Goal: Task Accomplishment & Management: Complete application form

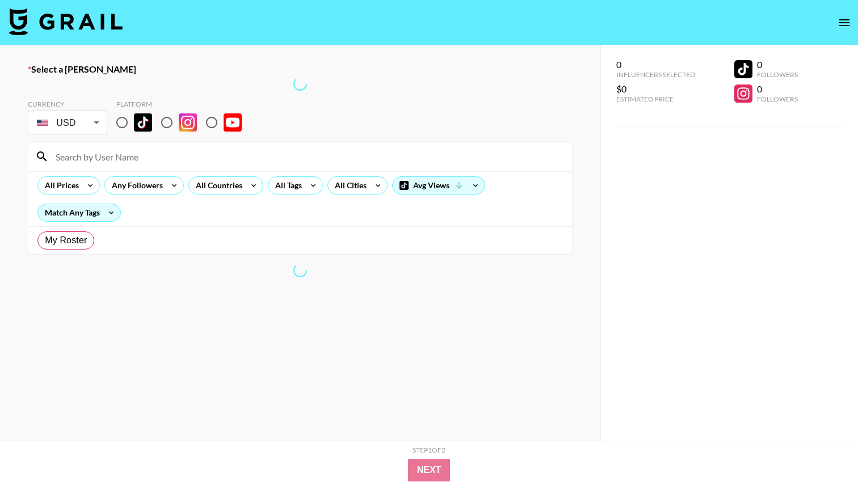
radio input "true"
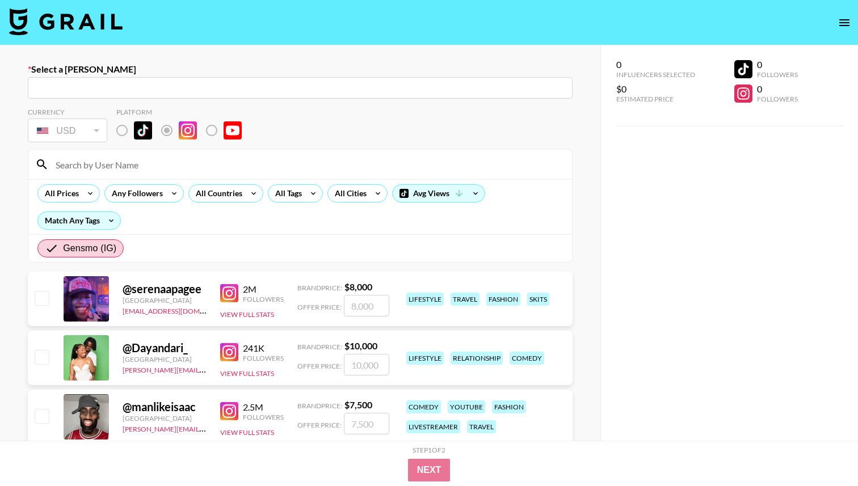
click at [255, 161] on input at bounding box center [307, 165] width 517 height 18
click at [255, 168] on input at bounding box center [307, 165] width 517 height 18
click at [256, 175] on div at bounding box center [300, 165] width 544 height 30
click at [257, 169] on input at bounding box center [307, 165] width 517 height 18
type input "a"
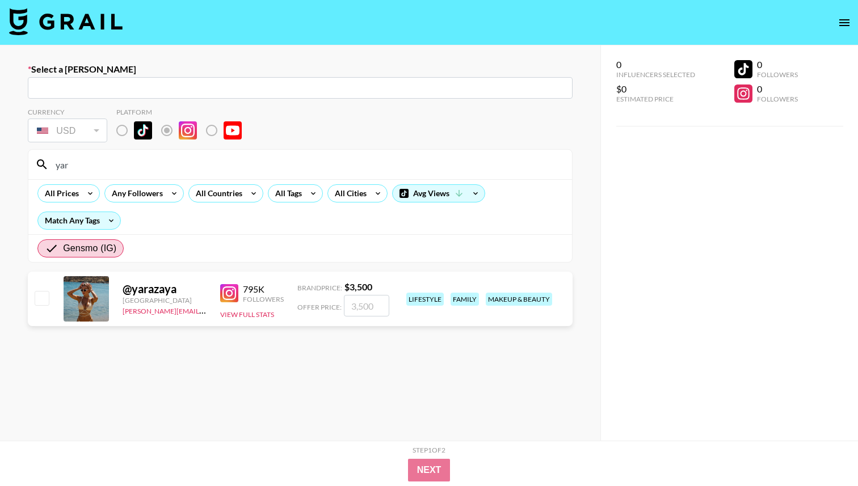
type input "yar"
click at [848, 19] on icon "open drawer" at bounding box center [845, 23] width 14 height 14
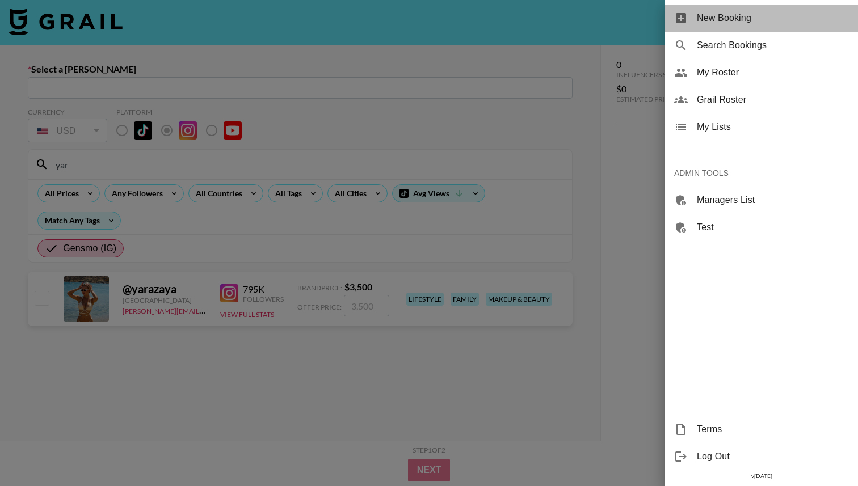
click at [782, 12] on span "New Booking" at bounding box center [773, 18] width 152 height 14
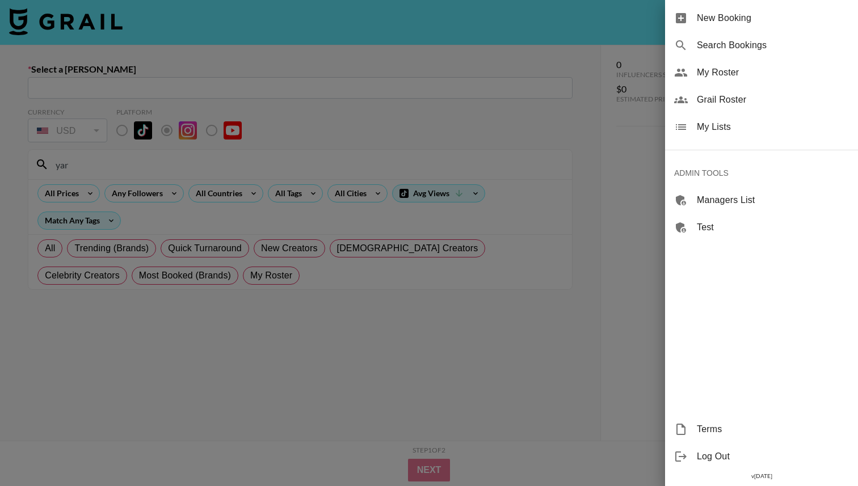
click at [707, 19] on span "New Booking" at bounding box center [773, 18] width 152 height 14
click at [489, 41] on div at bounding box center [429, 243] width 858 height 486
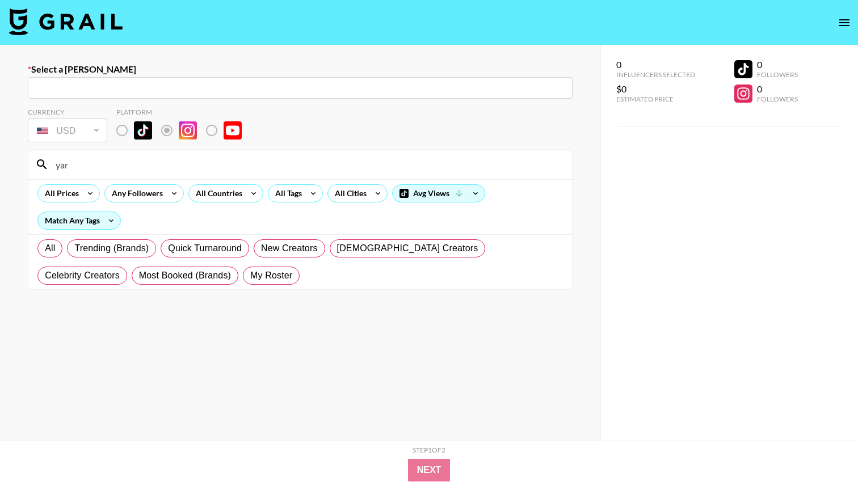
click at [106, 37] on nav at bounding box center [429, 22] width 858 height 45
click at [106, 25] on img at bounding box center [66, 21] width 114 height 27
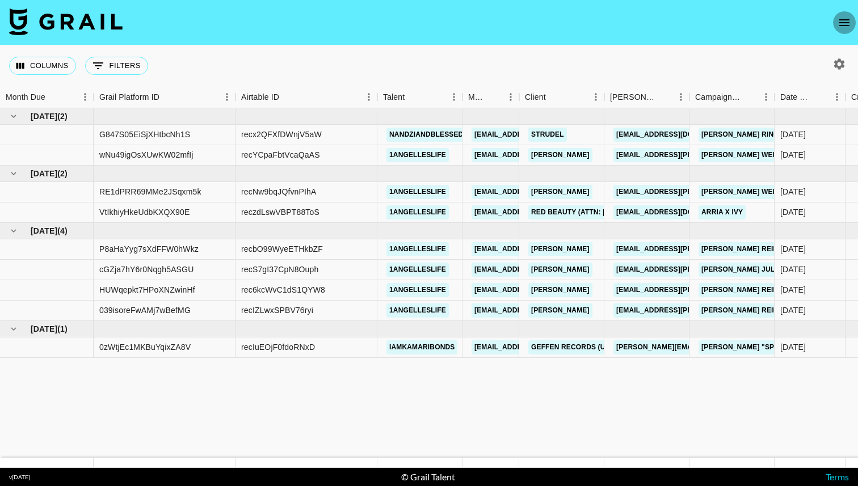
click at [851, 24] on icon "open drawer" at bounding box center [845, 23] width 14 height 14
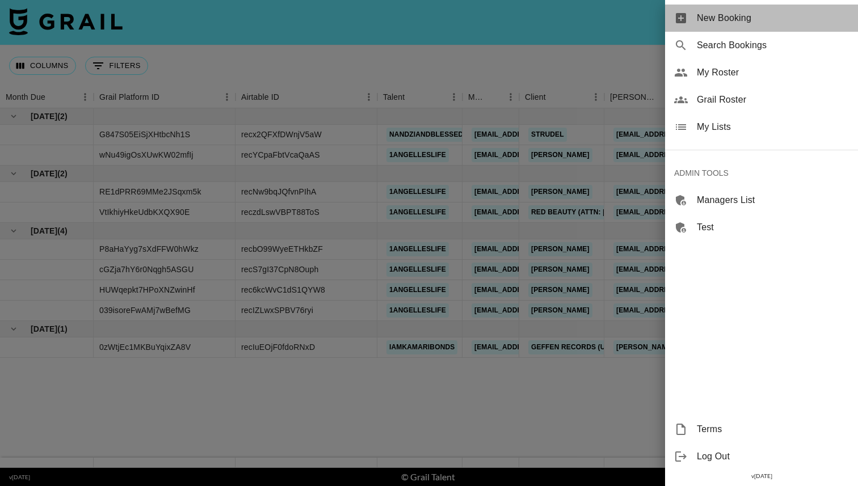
click at [809, 28] on div "New Booking" at bounding box center [761, 18] width 193 height 27
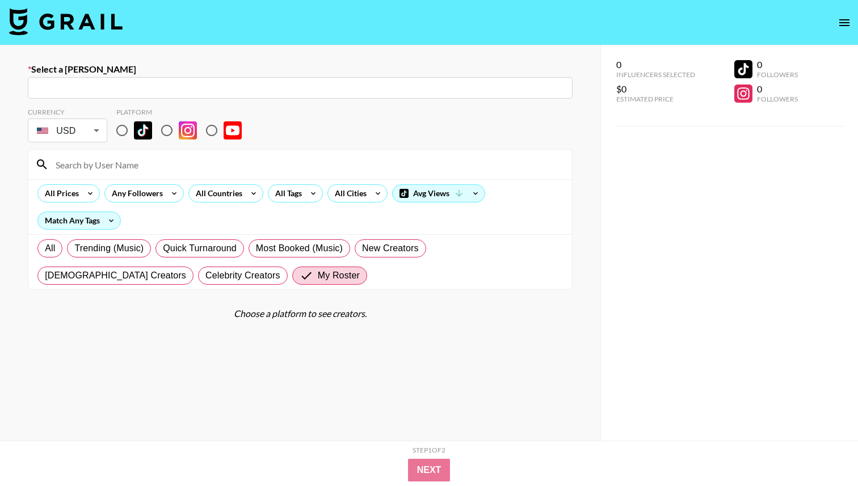
click at [485, 74] on label "Select a Booker" at bounding box center [300, 69] width 545 height 11
click at [487, 80] on div "​" at bounding box center [300, 88] width 545 height 22
paste input "[PERSON_NAME][EMAIL_ADDRESS][DOMAIN_NAME]"
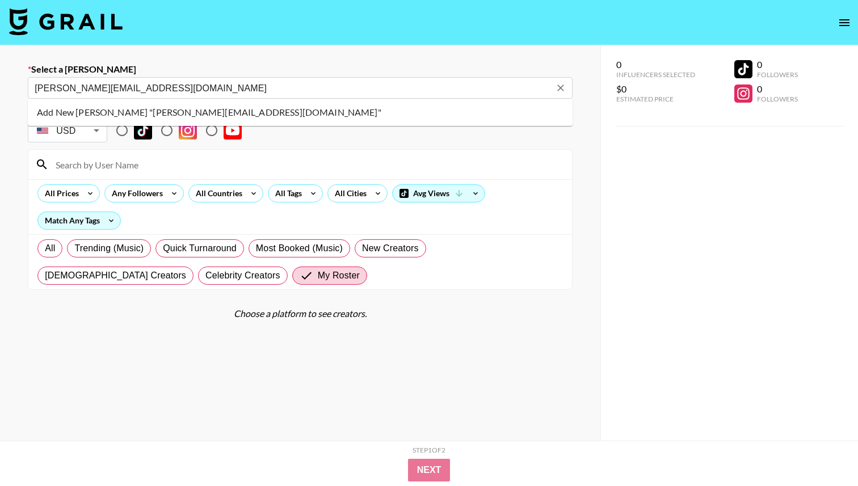
click at [456, 115] on li "Add New Booker "nora@bellabarnett.com"" at bounding box center [300, 112] width 545 height 18
type input "Add New Booker "nora@bellabarnett.com""
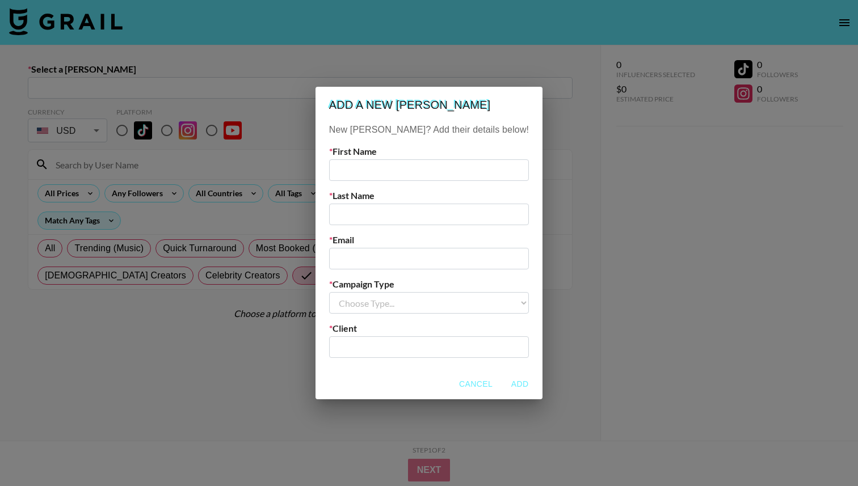
click at [387, 167] on input "text" at bounding box center [429, 170] width 200 height 22
type input "Nora"
click at [387, 246] on div "Email" at bounding box center [429, 251] width 200 height 35
click at [388, 250] on input "email" at bounding box center [429, 259] width 200 height 22
paste input "[PERSON_NAME][EMAIL_ADDRESS][DOMAIN_NAME]"
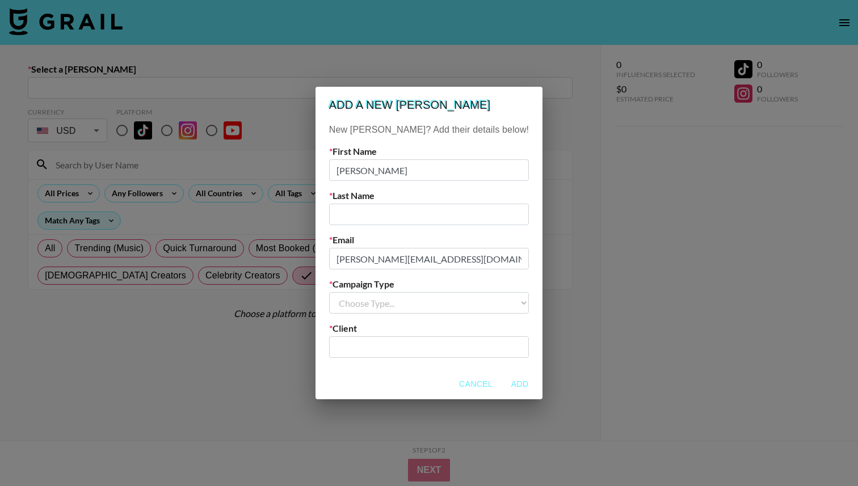
type input "[PERSON_NAME][EMAIL_ADDRESS][DOMAIN_NAME]"
click at [415, 220] on input "text" at bounding box center [429, 215] width 200 height 22
type input "B"
drag, startPoint x: 397, startPoint y: 175, endPoint x: 330, endPoint y: 150, distance: 71.7
click at [330, 154] on div "Add a new booker New Booker? Add their details below! First Name Nora Last Name…" at bounding box center [429, 243] width 858 height 486
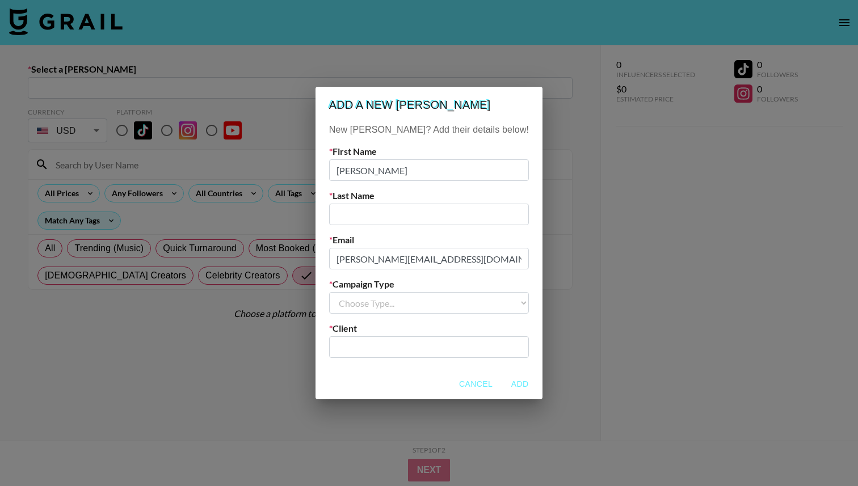
type input "Ana"
click at [381, 219] on input "text" at bounding box center [429, 215] width 200 height 22
type input "Jonce"
click at [391, 305] on select "Choose Type... Song Promos Brand Promos" at bounding box center [429, 303] width 200 height 22
select select "Brand"
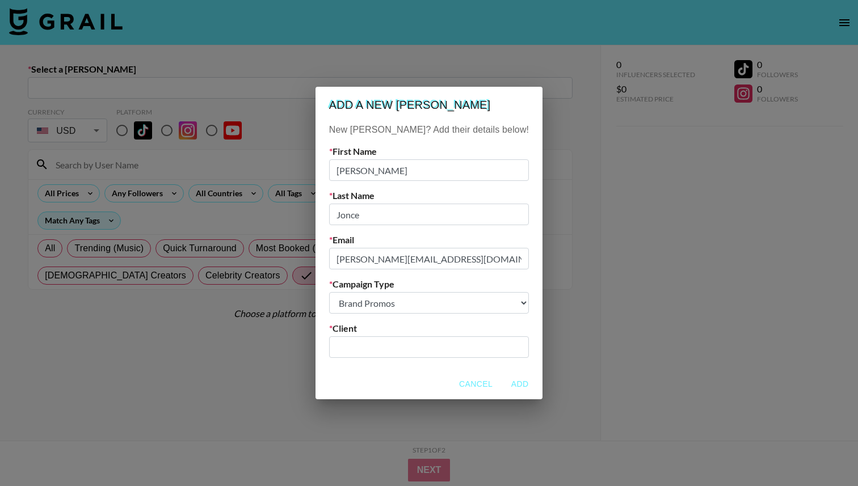
click at [352, 292] on select "Choose Type... Song Promos Brand Promos" at bounding box center [429, 303] width 200 height 22
click at [397, 352] on input "text" at bounding box center [429, 347] width 186 height 13
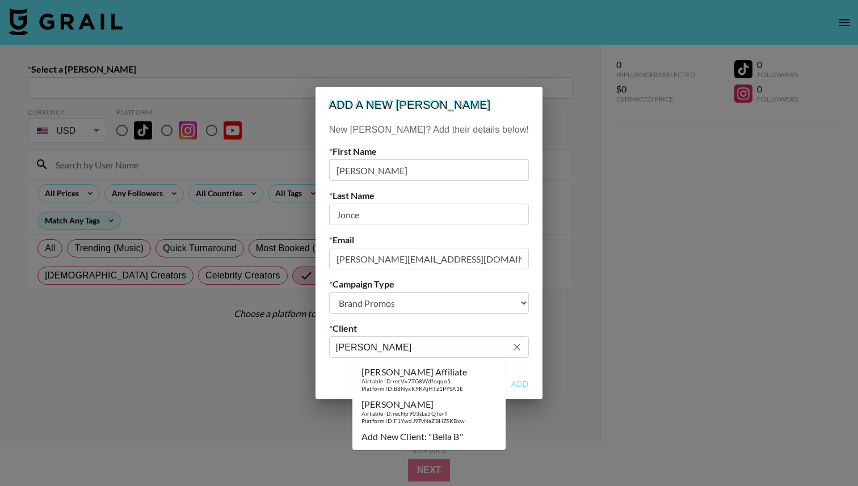
click at [405, 409] on div "[PERSON_NAME]" at bounding box center [413, 404] width 103 height 11
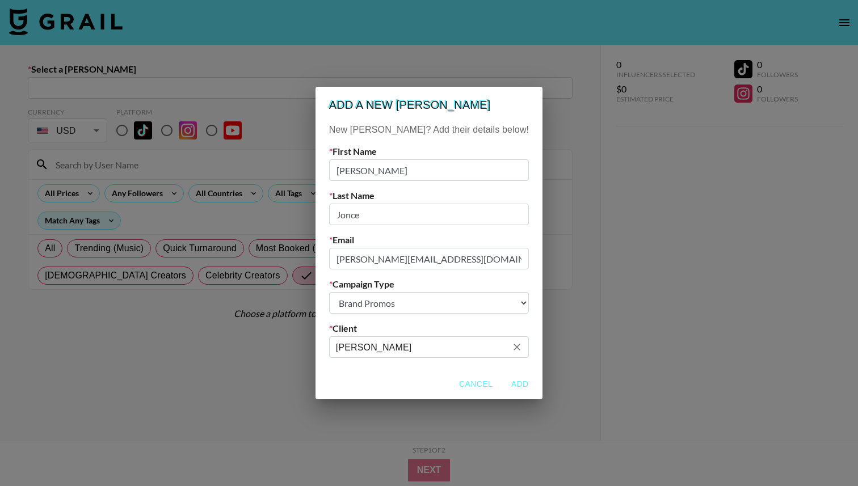
type input "[PERSON_NAME]"
click at [502, 388] on button "Add" at bounding box center [520, 384] width 36 height 21
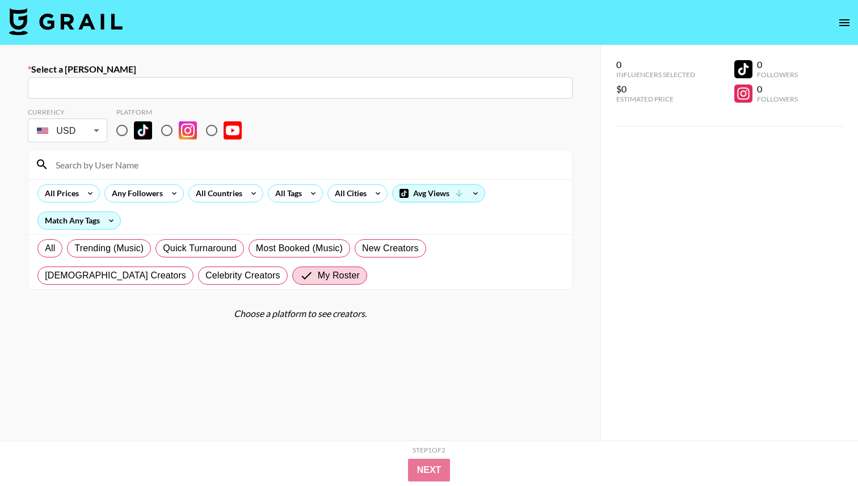
type input "nora@bellabarnett.com: Ana Jonce -- Bella Barnett -- ox7KI3KAqkbMHuqIPftZ7mPybi…"
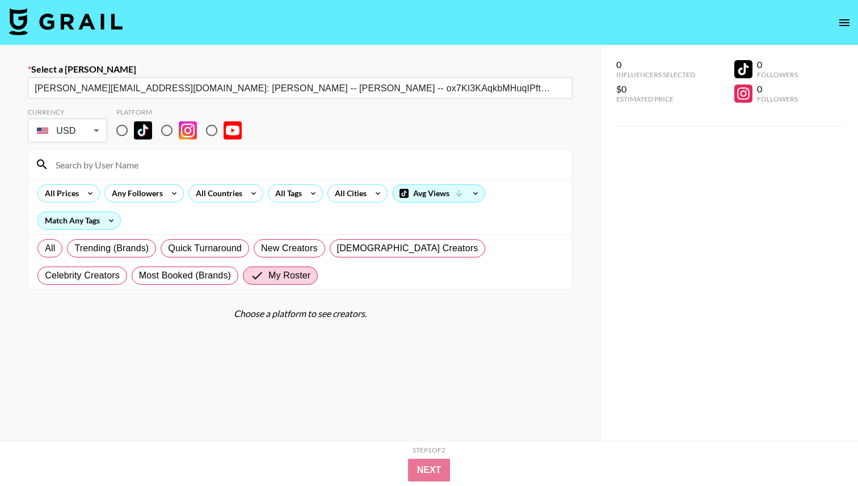
click at [420, 160] on input at bounding box center [307, 165] width 517 height 18
type input "angelle"
click at [165, 128] on input "radio" at bounding box center [167, 131] width 24 height 24
radio input "true"
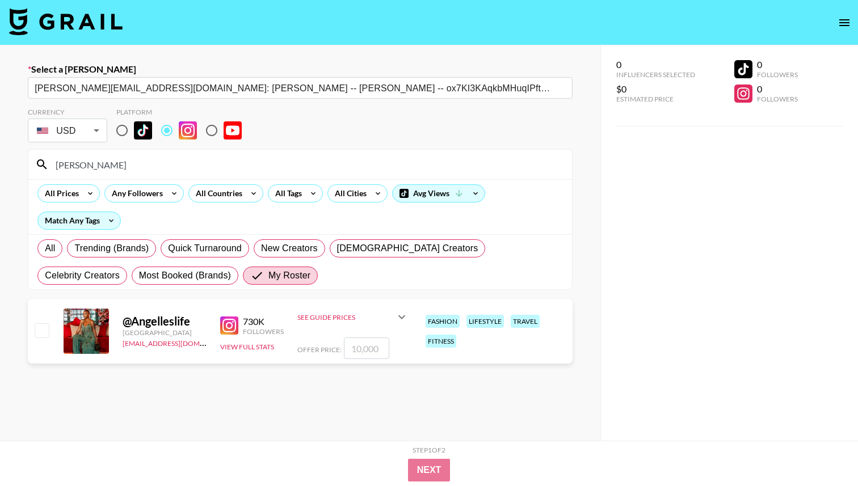
click at [35, 330] on input "checkbox" at bounding box center [42, 331] width 14 height 14
checkbox input "true"
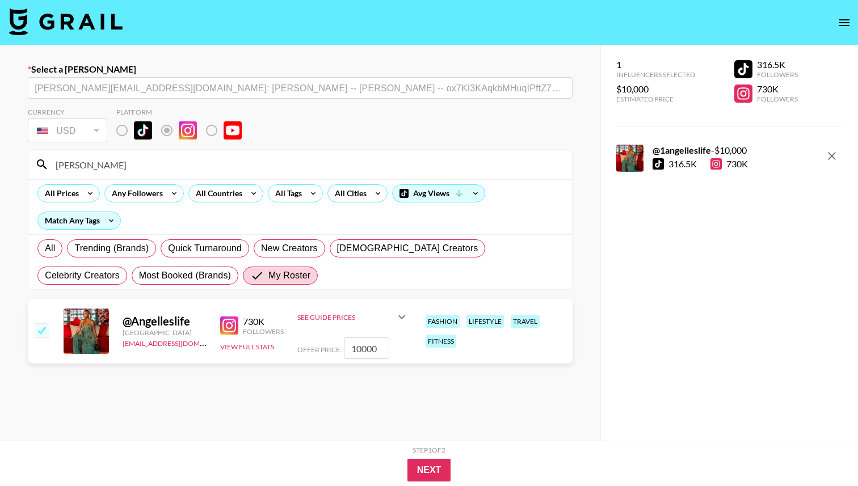
drag, startPoint x: 380, startPoint y: 351, endPoint x: 304, endPoint y: 347, distance: 76.2
click at [304, 347] on div "Offer Price: 10000" at bounding box center [352, 349] width 111 height 22
type input "3000"
click at [427, 416] on section "Currency USD USD ​ Platform angelle All Prices Any Followers All Countries All …" at bounding box center [300, 297] width 545 height 396
click at [436, 471] on button "Next" at bounding box center [430, 470] width 44 height 23
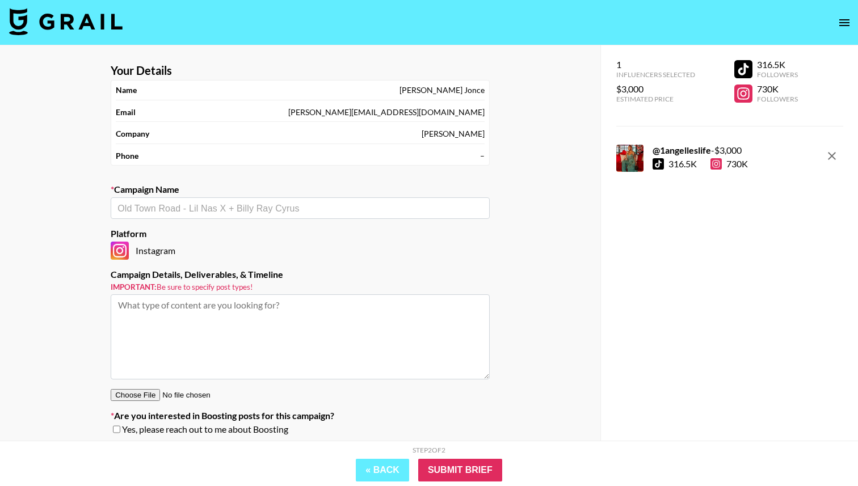
click at [373, 227] on section "Your Details Name Ana Jonce Email nora@bellabarnett.com Company Bella Barnett P…" at bounding box center [300, 253] width 397 height 399
click at [368, 208] on input "text" at bounding box center [300, 208] width 366 height 13
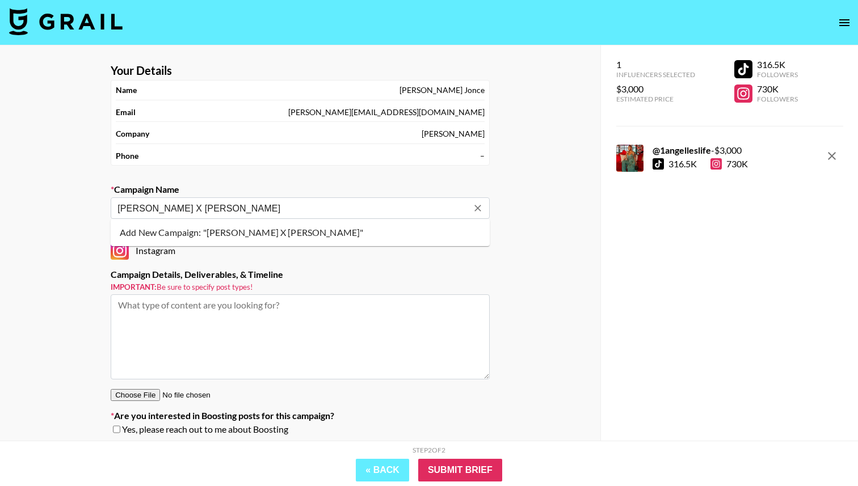
click at [357, 234] on li "Add New Campaign: "Angelle X Bella Barnett"" at bounding box center [300, 233] width 379 height 18
type input "[PERSON_NAME] X [PERSON_NAME]"
click at [308, 322] on textarea at bounding box center [300, 337] width 379 height 85
click at [278, 321] on textarea at bounding box center [300, 337] width 379 height 85
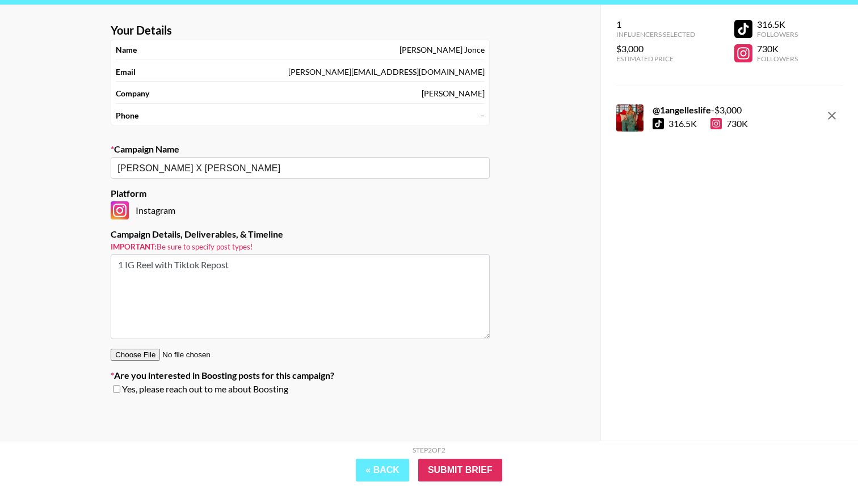
scroll to position [45, 0]
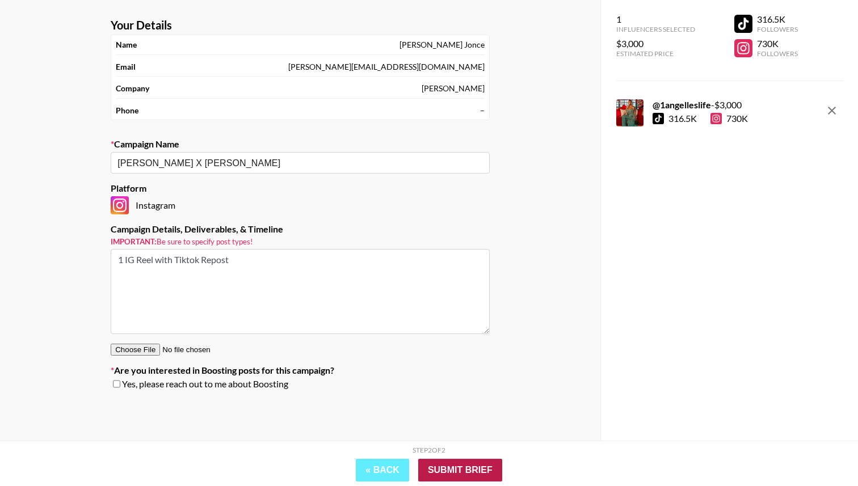
type textarea "1 IG Reel with Tiktok Repost"
click at [465, 463] on input "Submit Brief" at bounding box center [460, 470] width 84 height 23
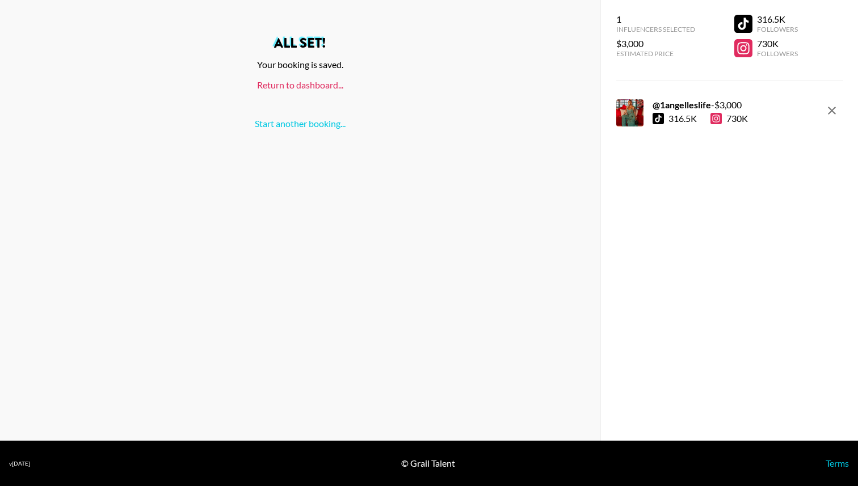
click at [327, 80] on link "Return to dashboard..." at bounding box center [300, 84] width 86 height 11
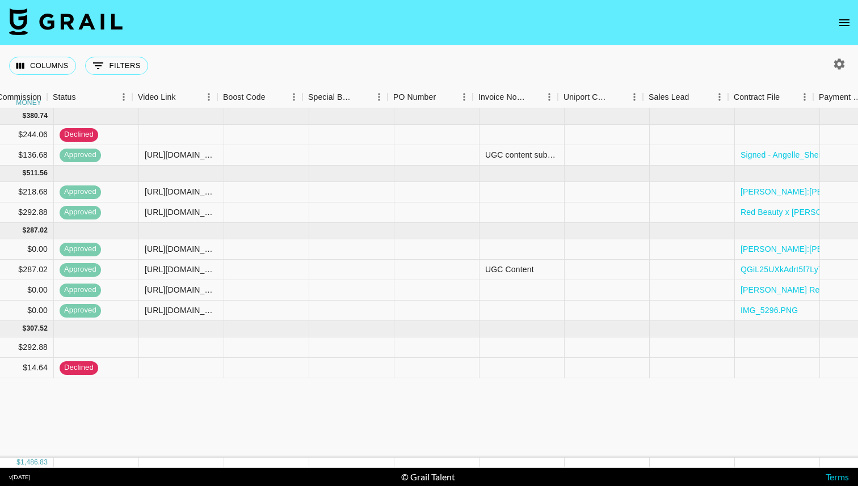
scroll to position [0, 1470]
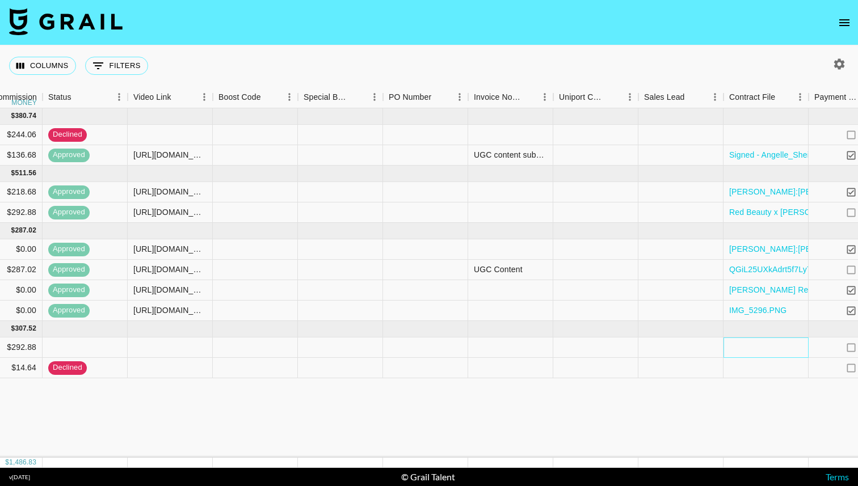
click at [741, 341] on div at bounding box center [766, 348] width 85 height 20
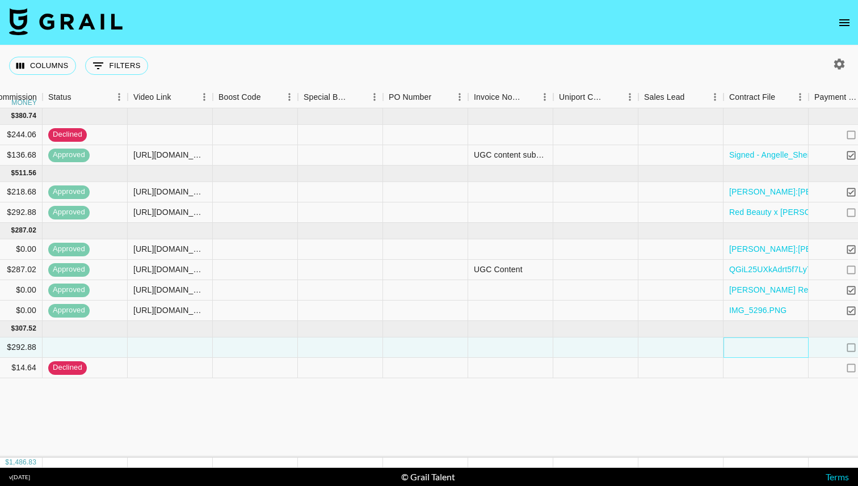
click at [741, 341] on div at bounding box center [766, 348] width 85 height 20
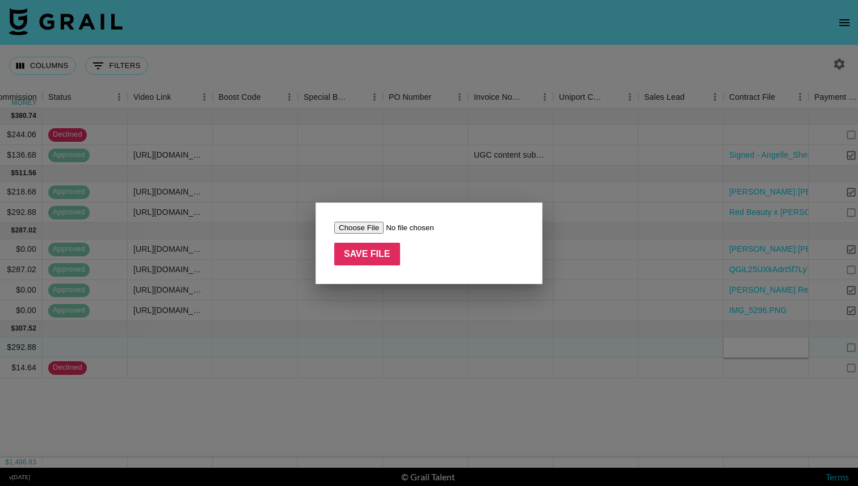
click at [364, 227] on input "file" at bounding box center [406, 228] width 144 height 12
type input "C:\fakepath\[PERSON_NAME] Contract (Signed).pdf"
click at [376, 250] on input "Save File" at bounding box center [367, 254] width 66 height 23
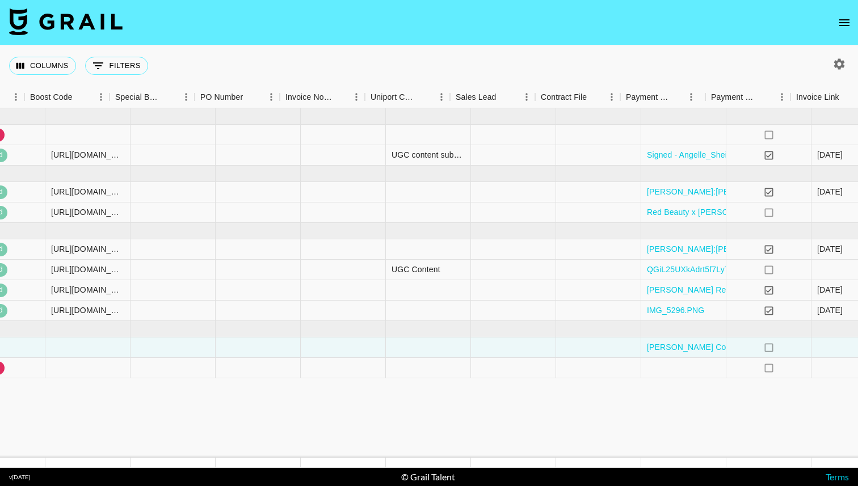
scroll to position [0, 1721]
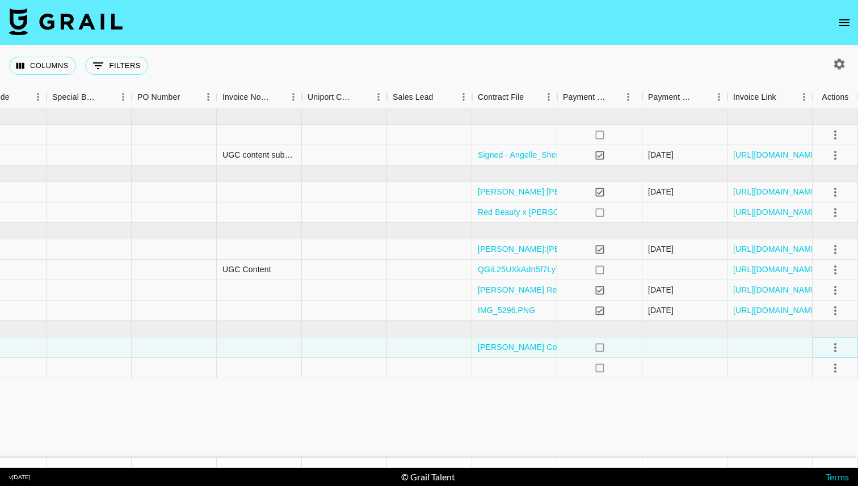
click at [834, 348] on icon "select merge strategy" at bounding box center [836, 348] width 14 height 14
click at [801, 374] on li "Confirm" at bounding box center [821, 372] width 74 height 20
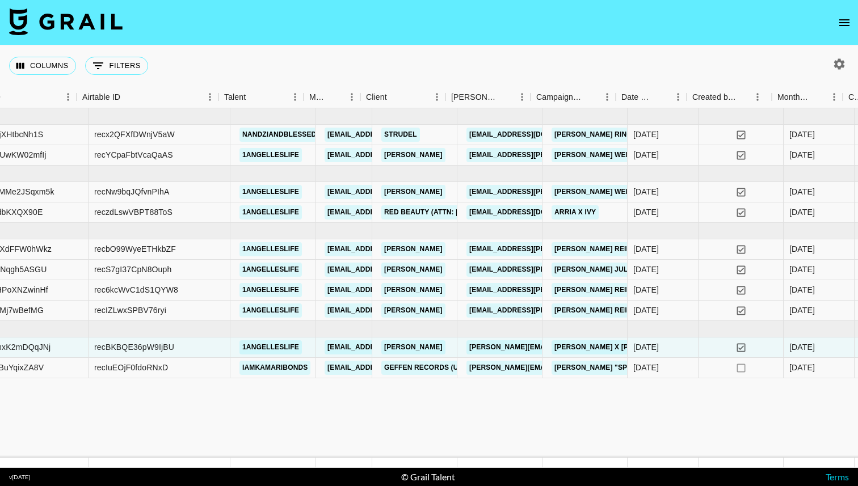
scroll to position [0, 169]
